Goal: Task Accomplishment & Management: Use online tool/utility

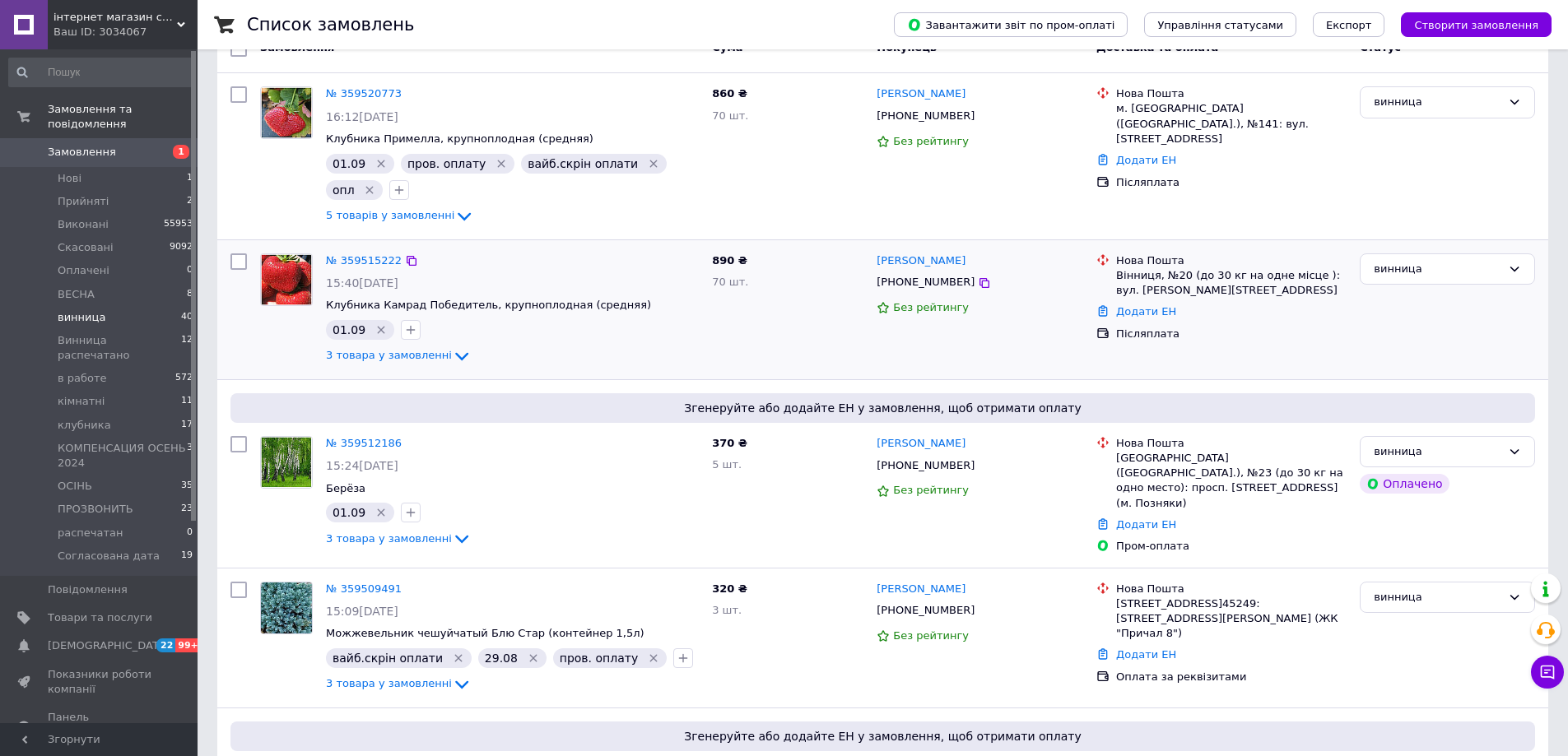
scroll to position [247, 0]
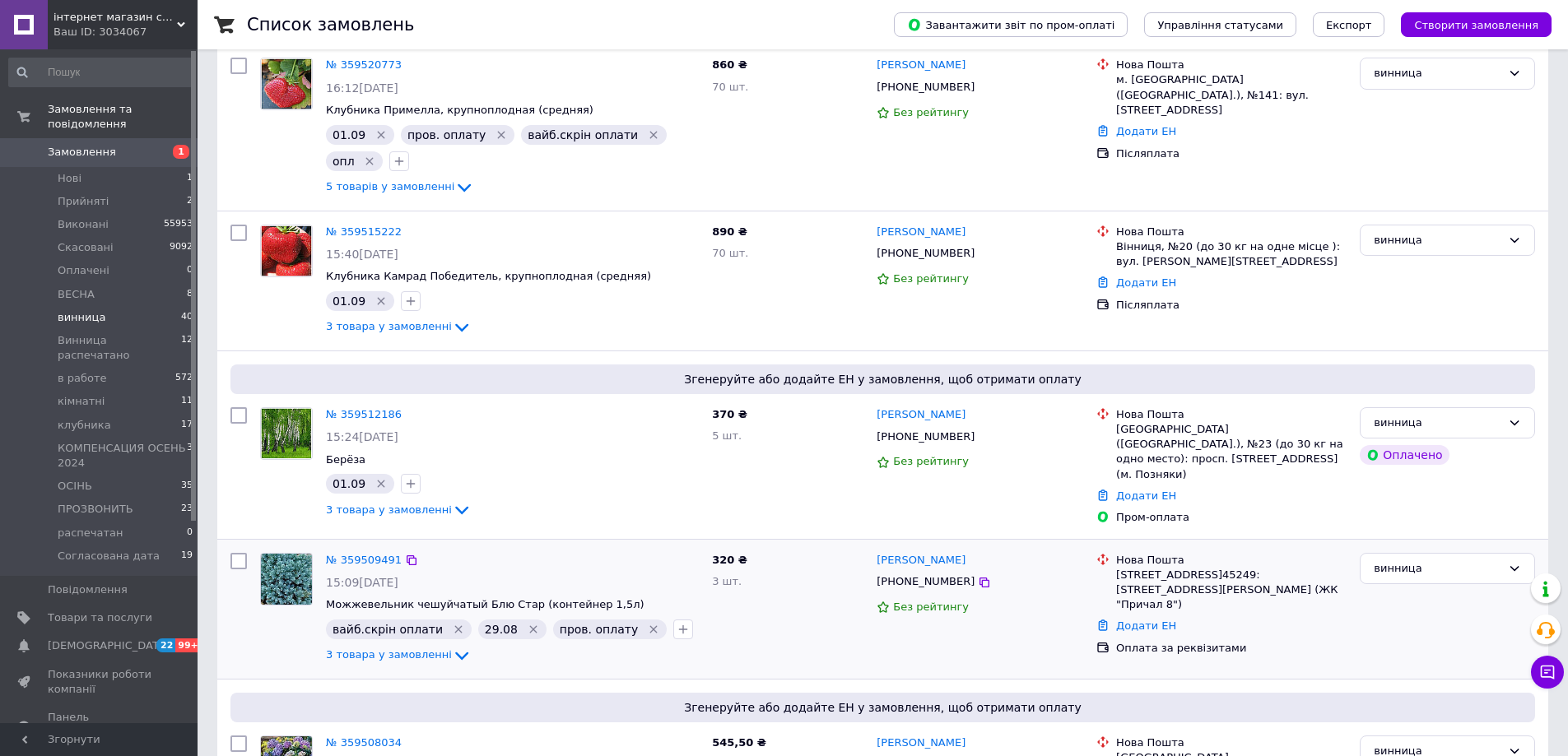
click at [451, 623] on icon "Видалити мітку" at bounding box center [458, 629] width 13 height 13
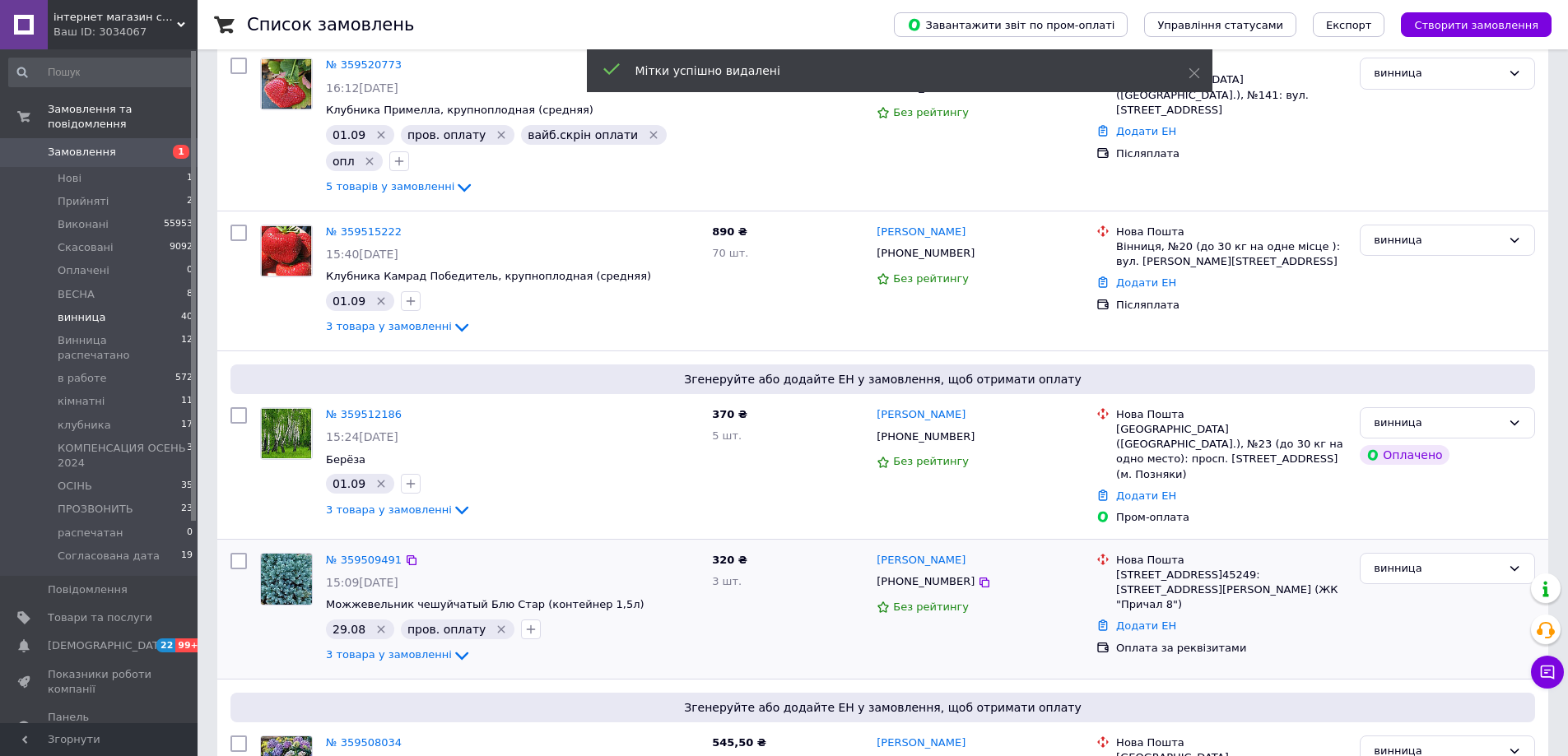
click at [495, 624] on icon "Видалити мітку" at bounding box center [502, 629] width 13 height 13
click at [408, 625] on icon "button" at bounding box center [412, 630] width 9 height 9
click at [457, 669] on input "text" at bounding box center [502, 673] width 185 height 33
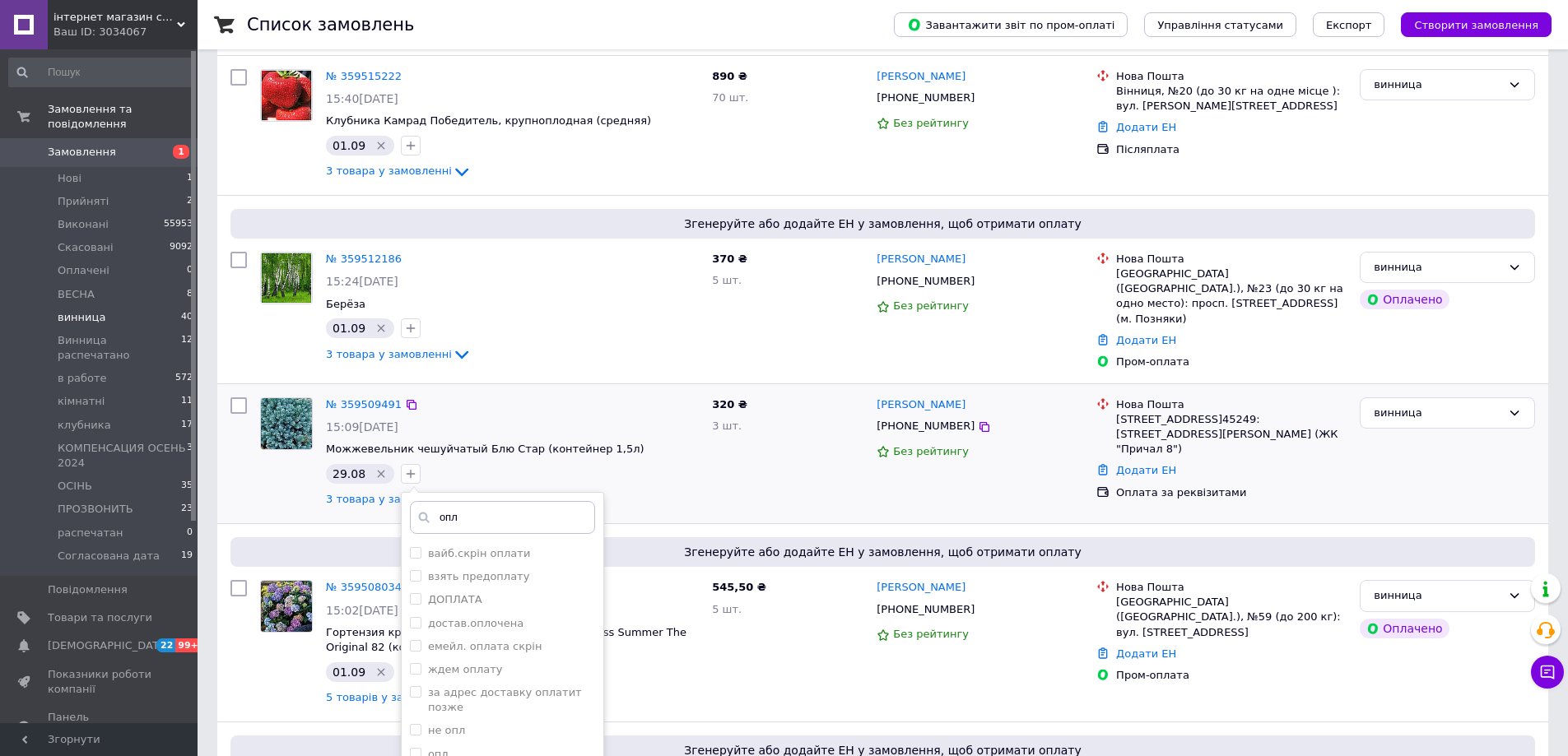
scroll to position [412, 0]
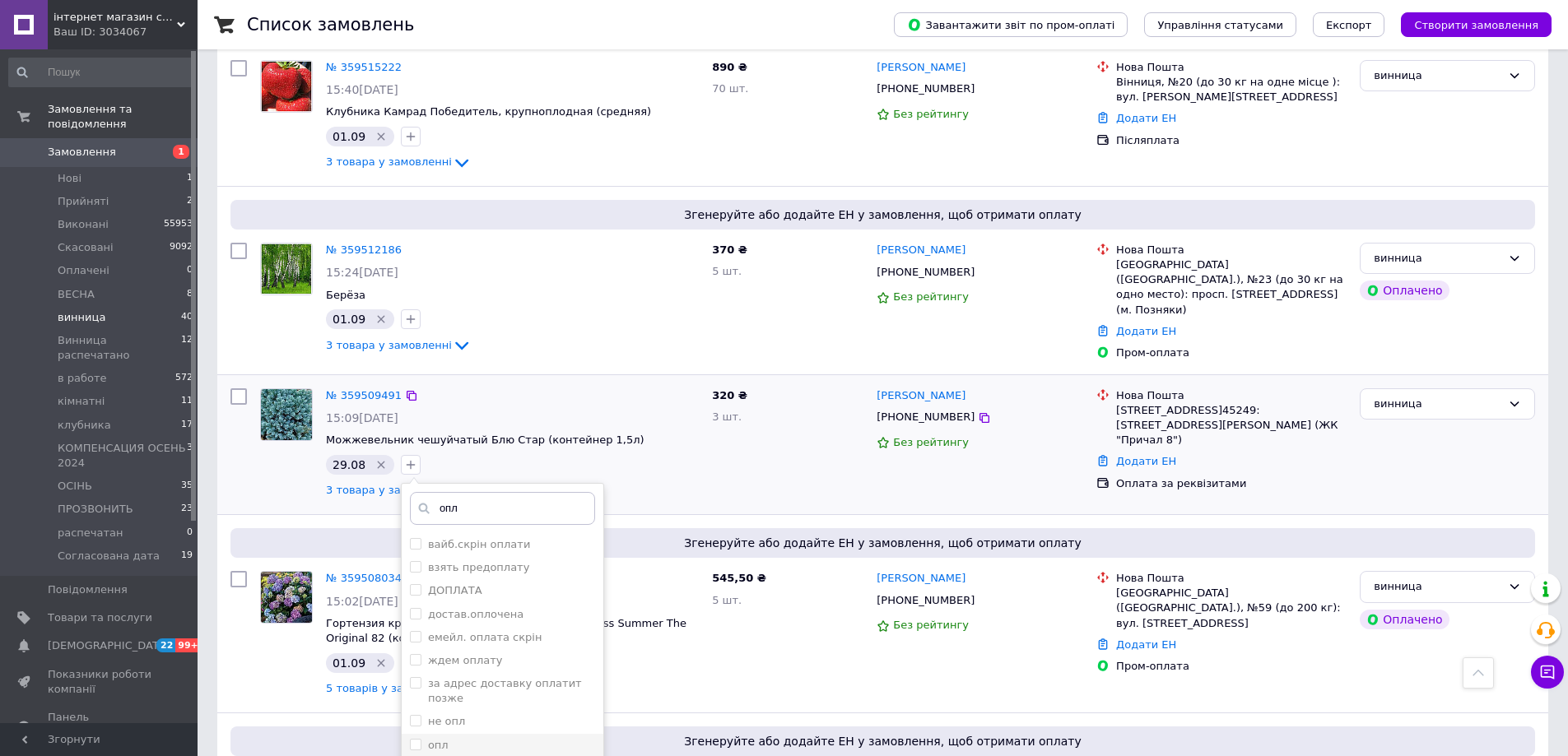
type input "опл"
click at [443, 738] on div "опл" at bounding box center [502, 746] width 185 height 15
checkbox input "true"
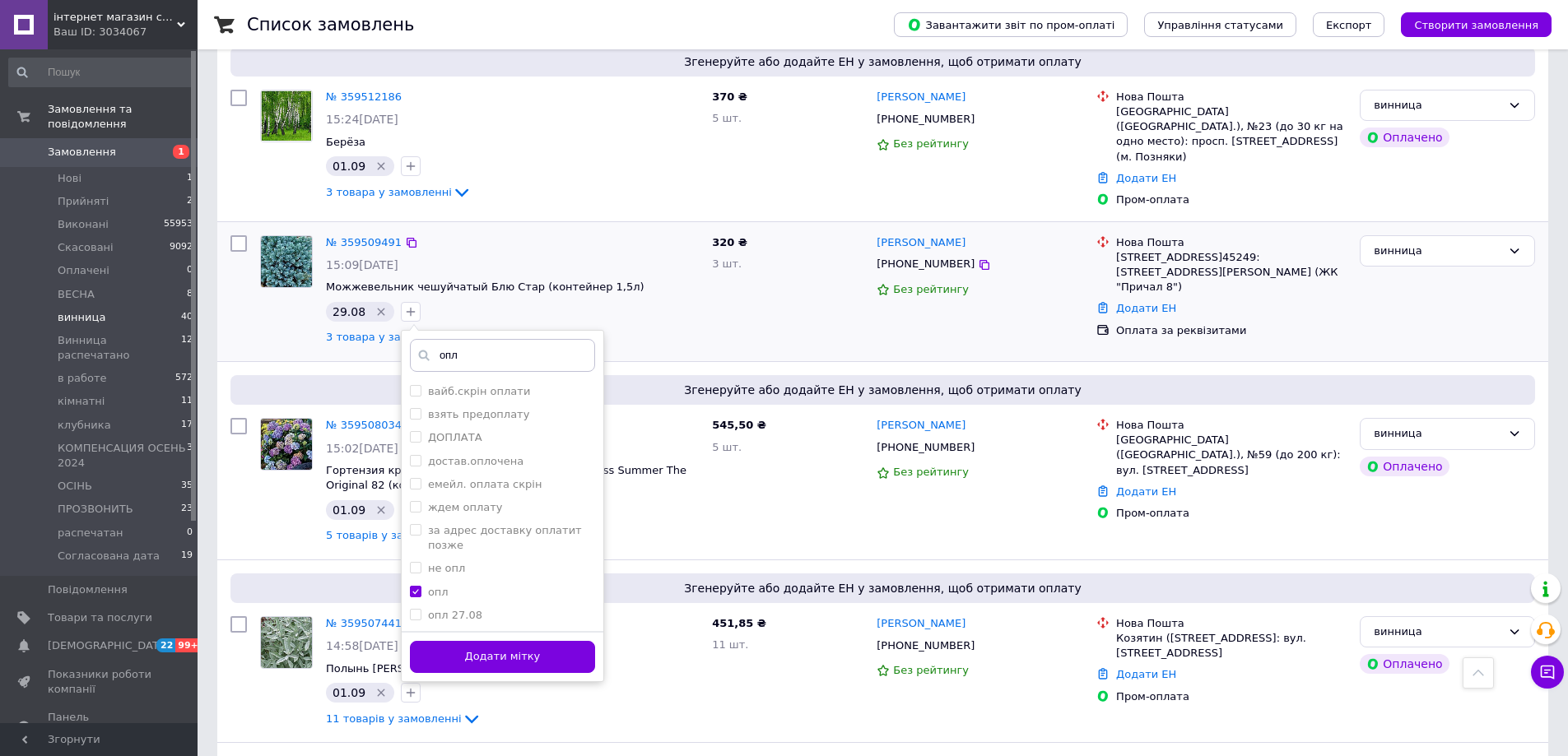
scroll to position [576, 0]
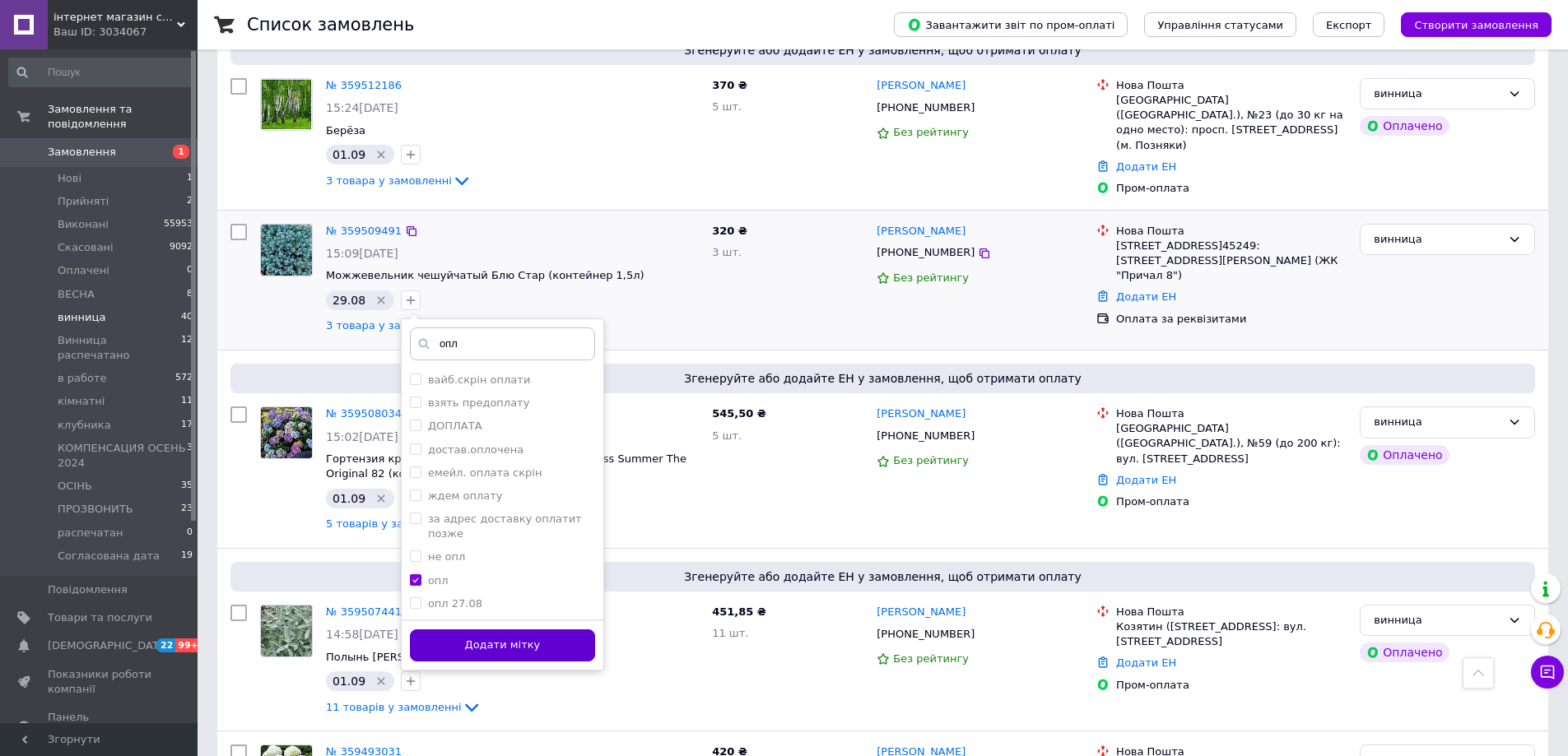
click at [545, 642] on button "Додати мітку" at bounding box center [502, 645] width 185 height 32
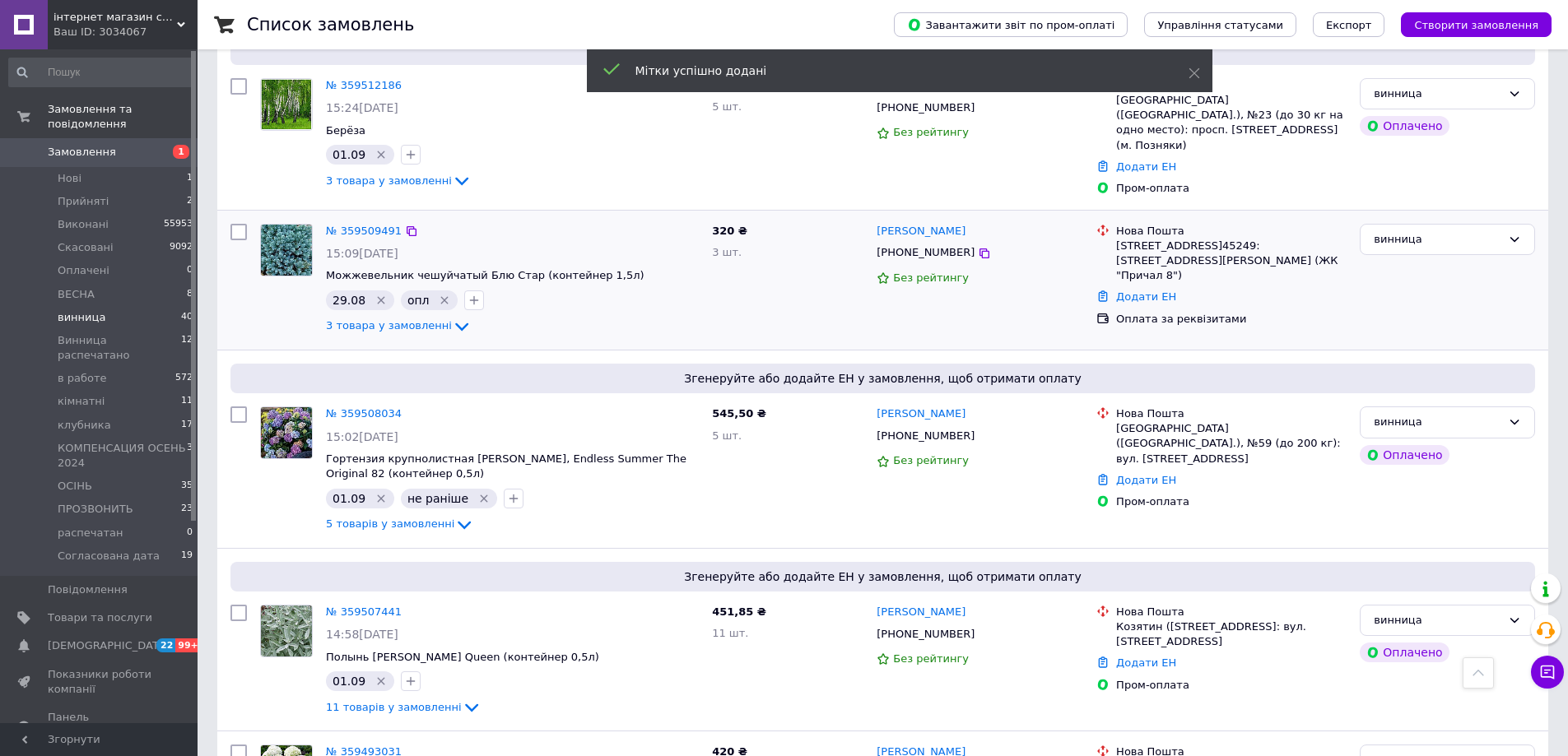
click at [237, 224] on input "checkbox" at bounding box center [238, 232] width 16 height 16
checkbox input "true"
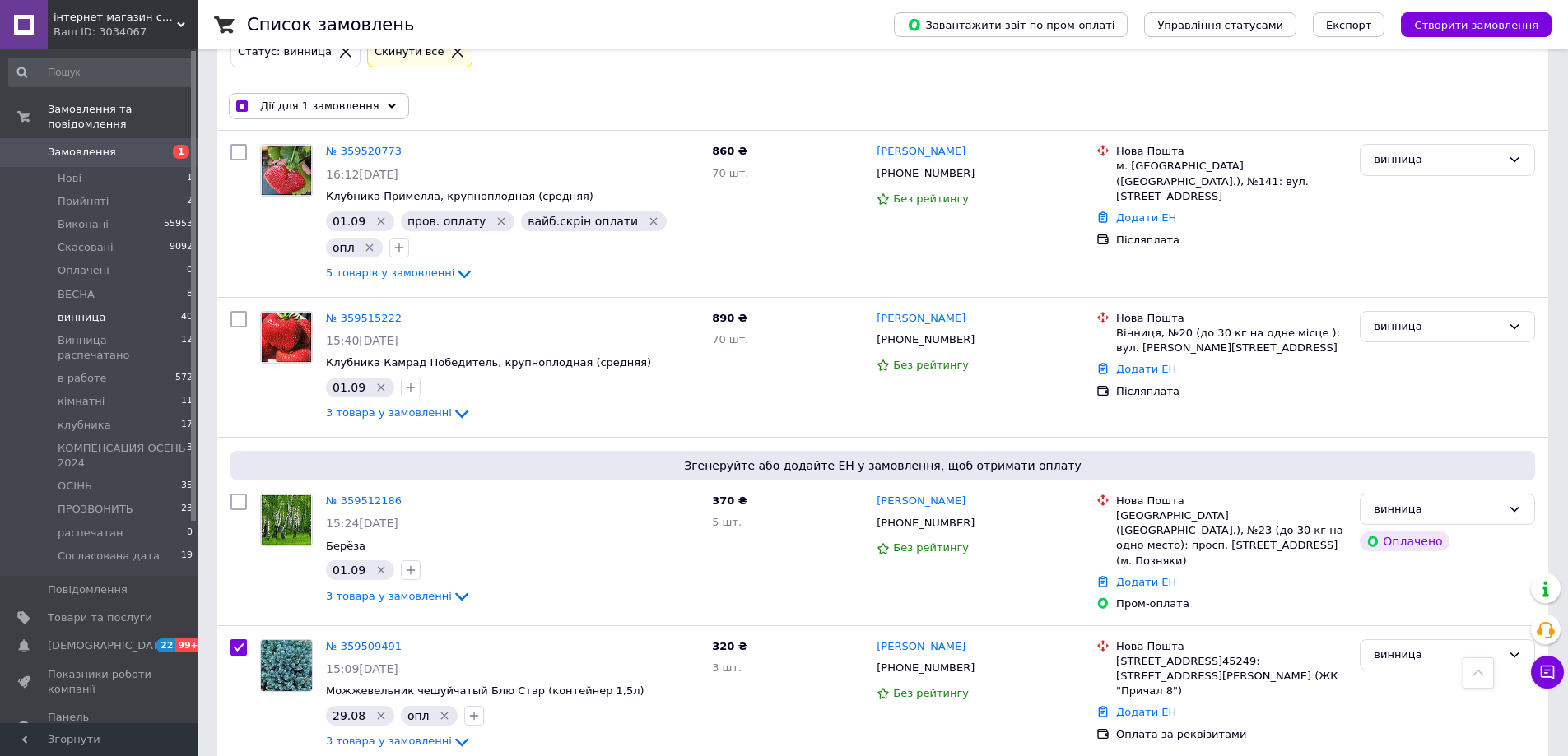
scroll to position [0, 0]
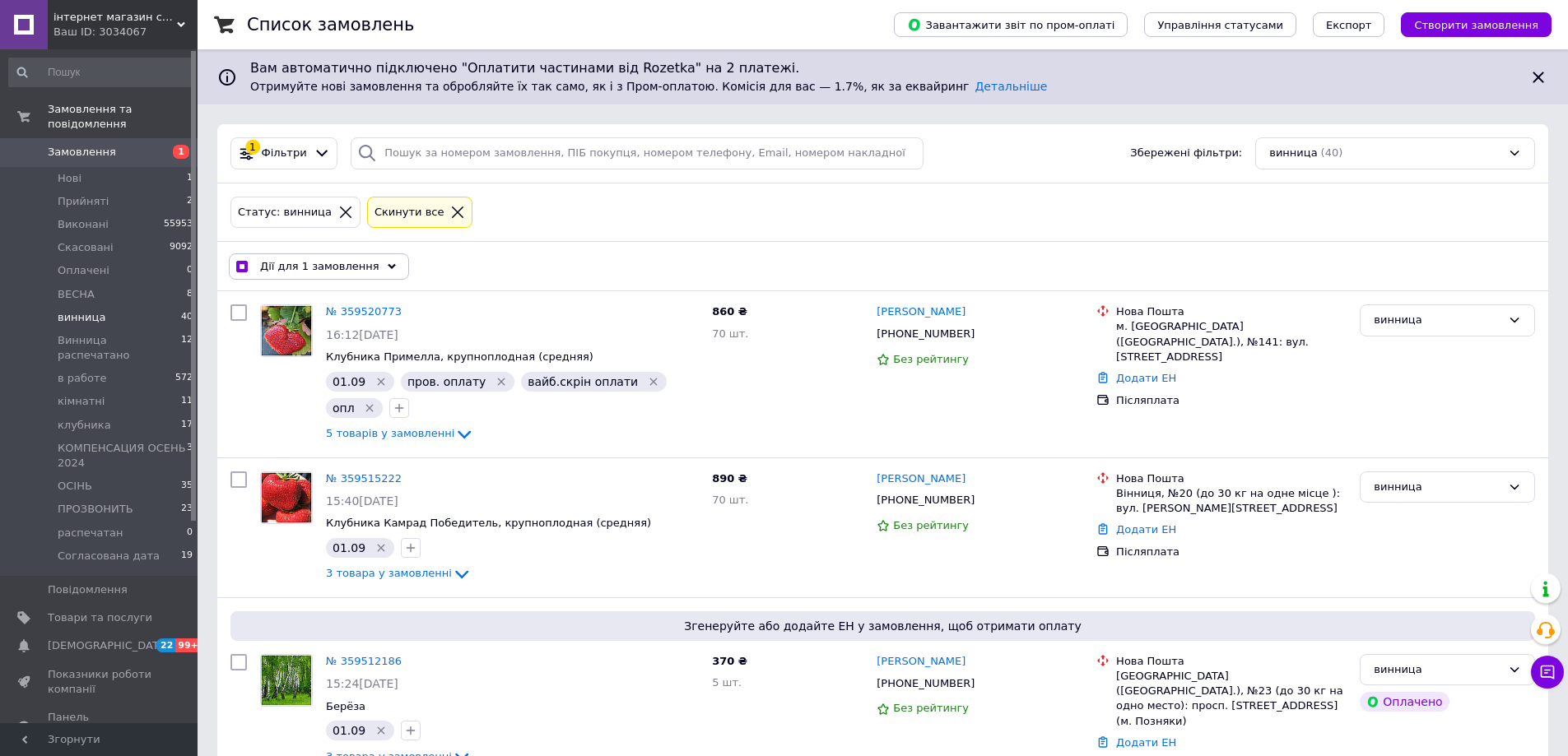
click at [346, 265] on span "Дії для 1 замовлення" at bounding box center [320, 267] width 119 height 15
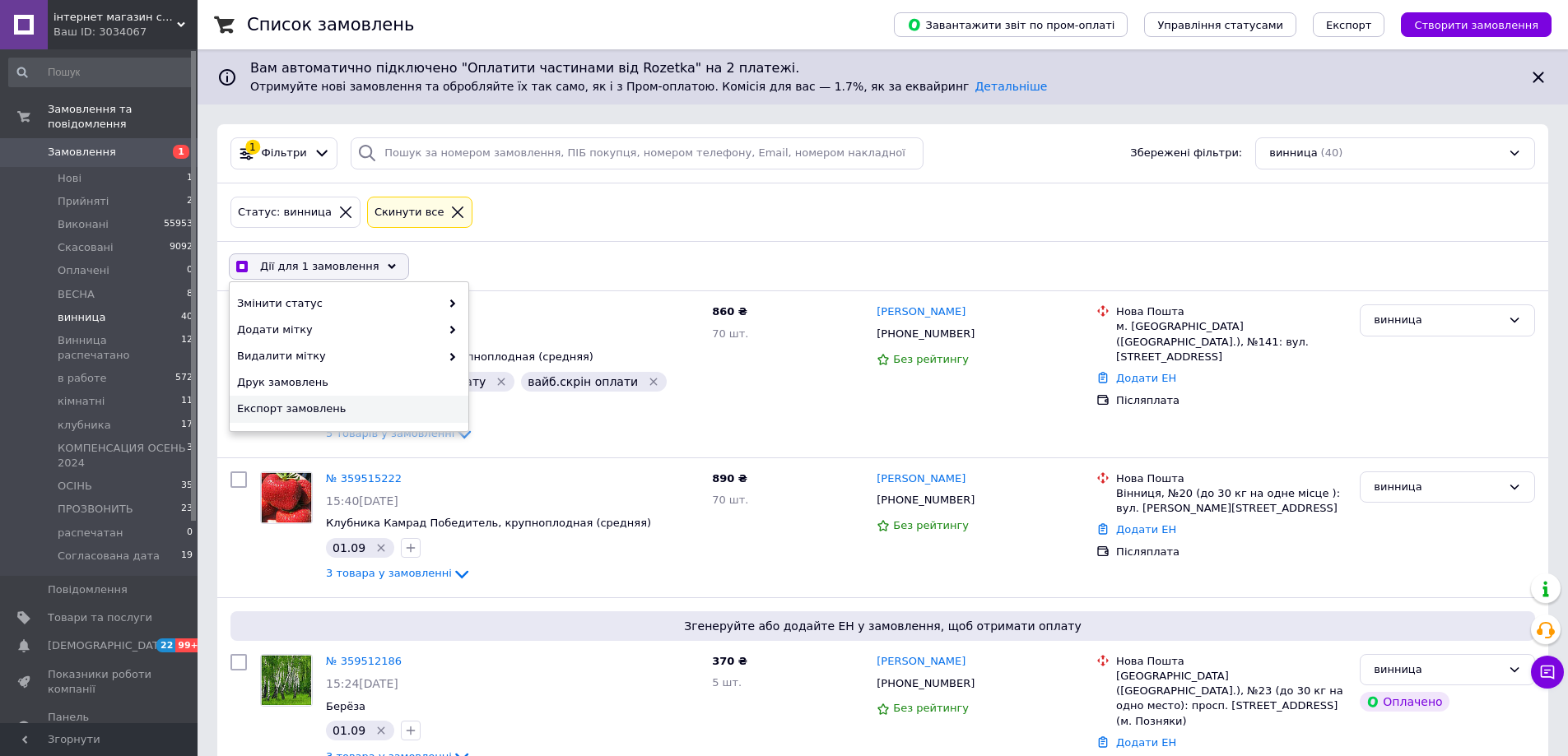
click at [310, 412] on span "Експорт замовлень" at bounding box center [346, 409] width 220 height 15
checkbox input "true"
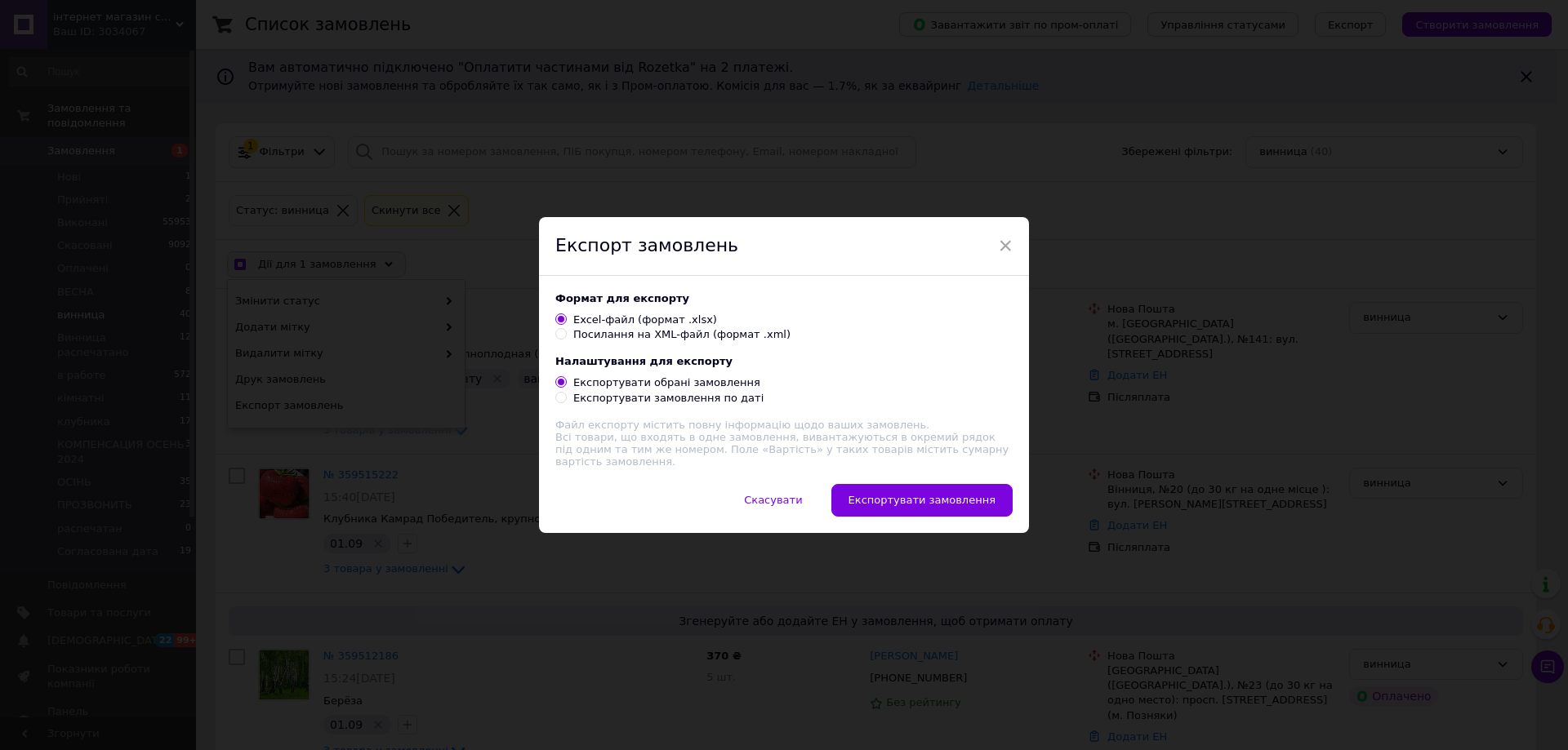
click at [559, 339] on input "Посилання на XML-файл (формат .xml)" at bounding box center [560, 333] width 10 height 10
radio input "true"
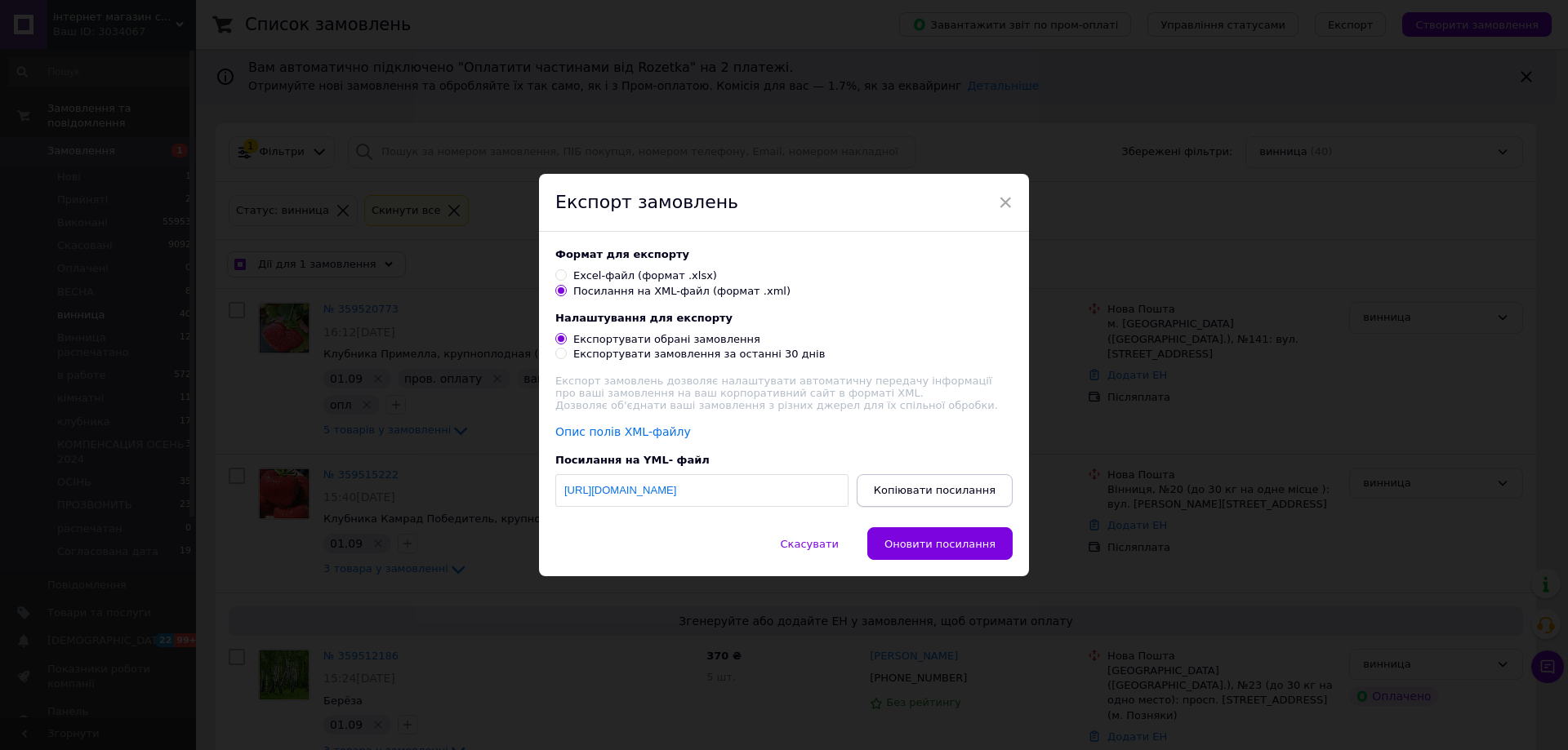
click at [915, 497] on span "Копіювати посилання" at bounding box center [934, 490] width 122 height 12
click at [1000, 191] on span "×" at bounding box center [1006, 203] width 15 height 28
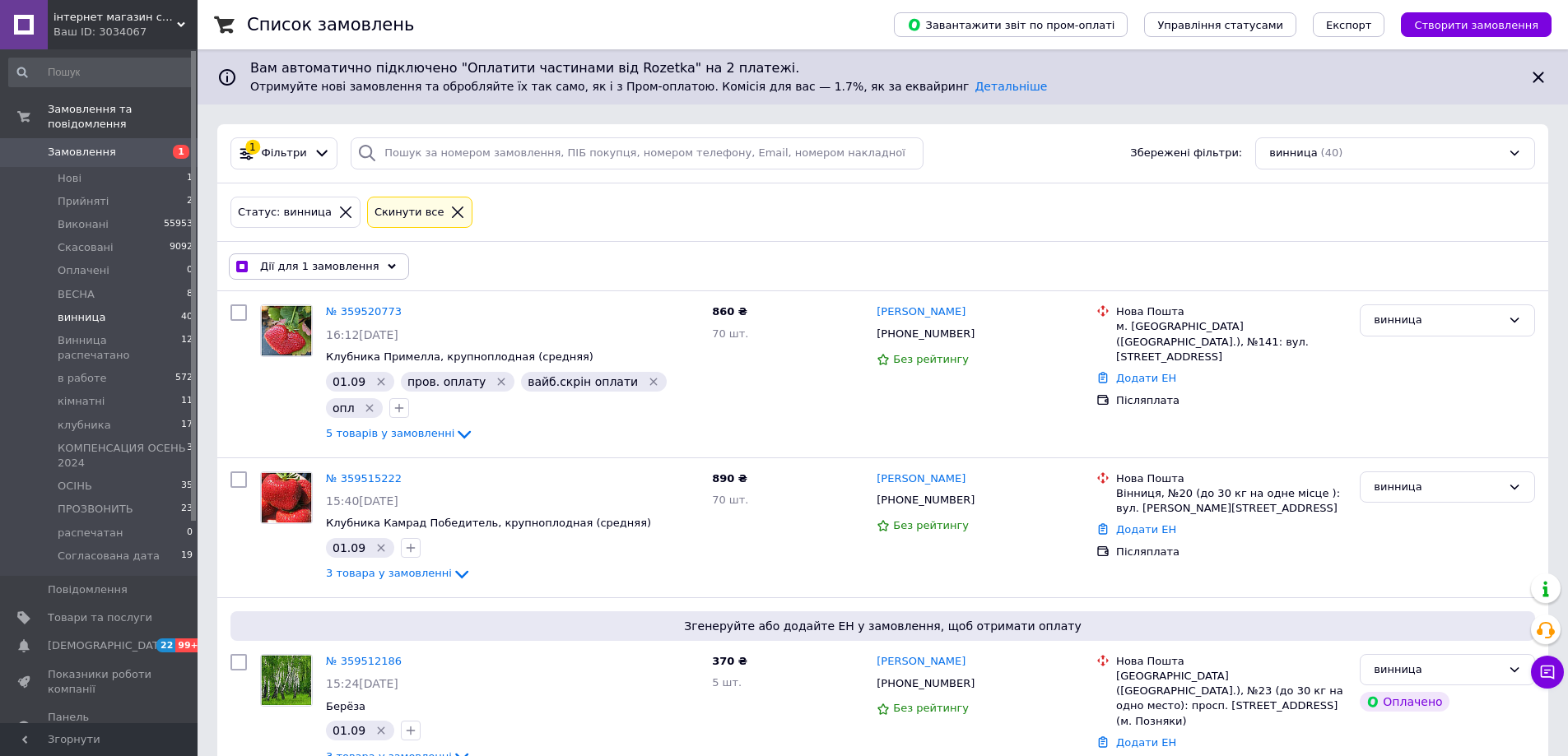
click at [292, 264] on span "Дії для 1 замовлення" at bounding box center [320, 267] width 119 height 15
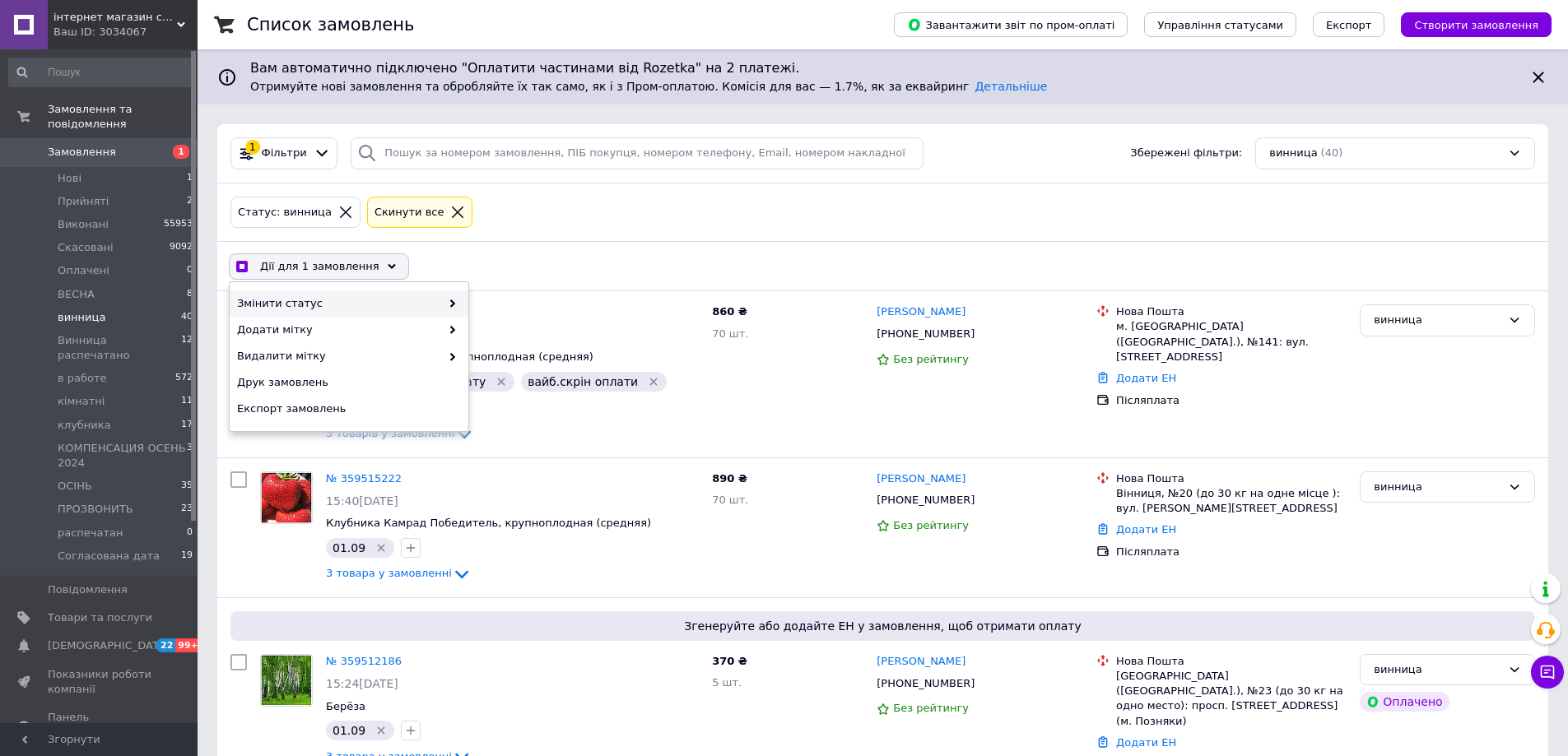
checkbox input "true"
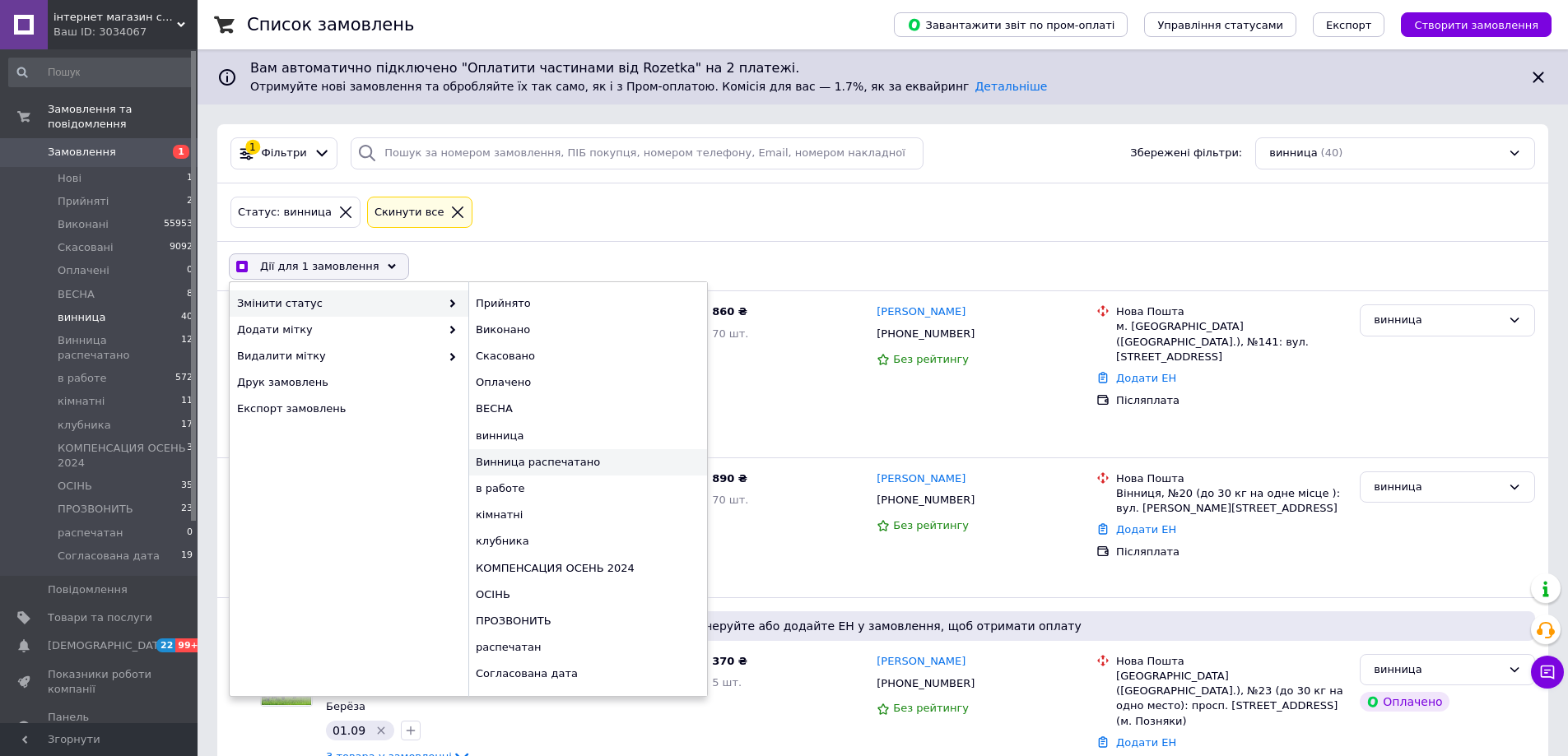
click at [558, 466] on div "Винница распечатано" at bounding box center [588, 463] width 238 height 26
checkbox input "false"
